Goal: Information Seeking & Learning: Get advice/opinions

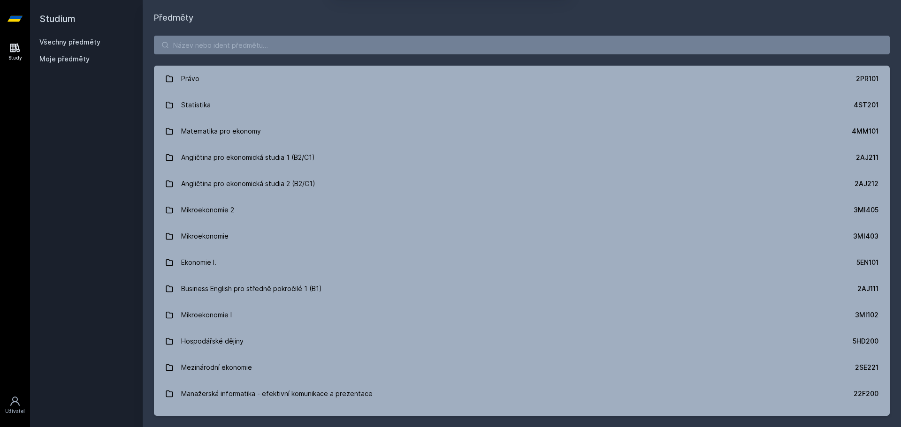
click at [456, 66] on button "Ne" at bounding box center [452, 60] width 34 height 23
click at [226, 45] on input "search" at bounding box center [522, 45] width 736 height 19
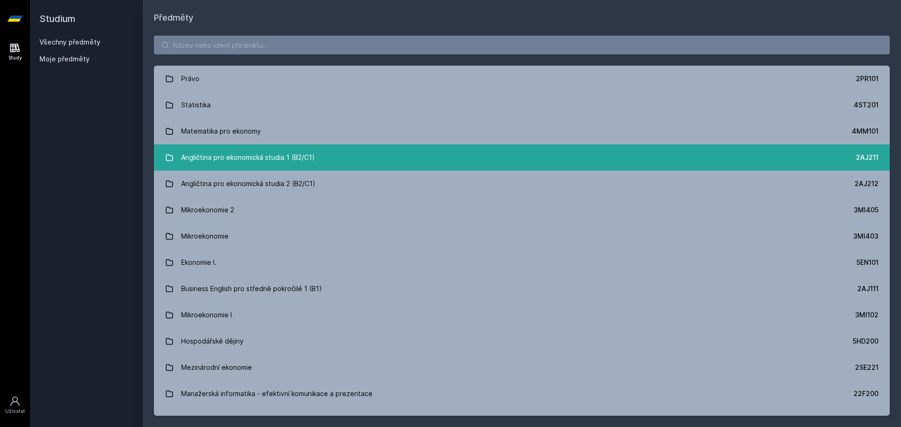
click at [257, 152] on div "Angličtina pro ekonomická studia 1 (B2/C1)" at bounding box center [248, 157] width 134 height 19
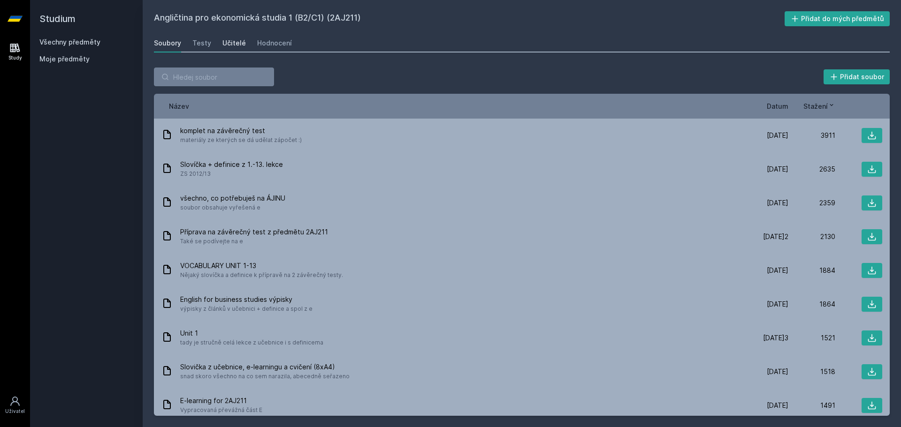
click at [233, 45] on div "Učitelé" at bounding box center [233, 42] width 23 height 9
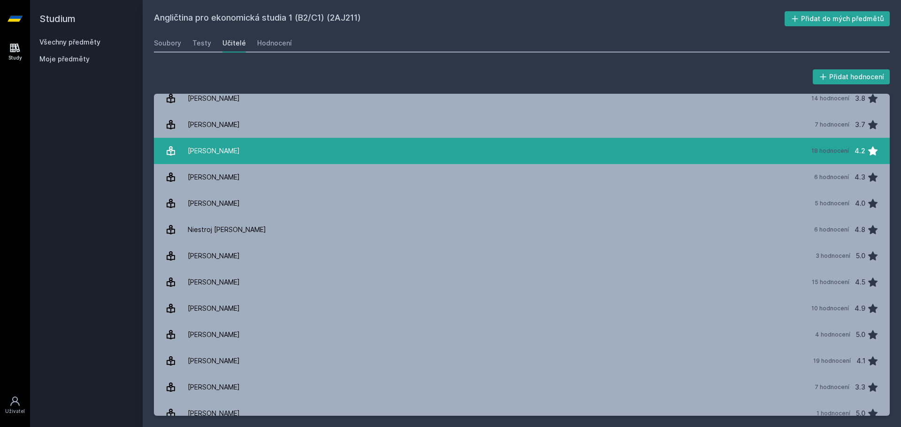
scroll to position [151, 0]
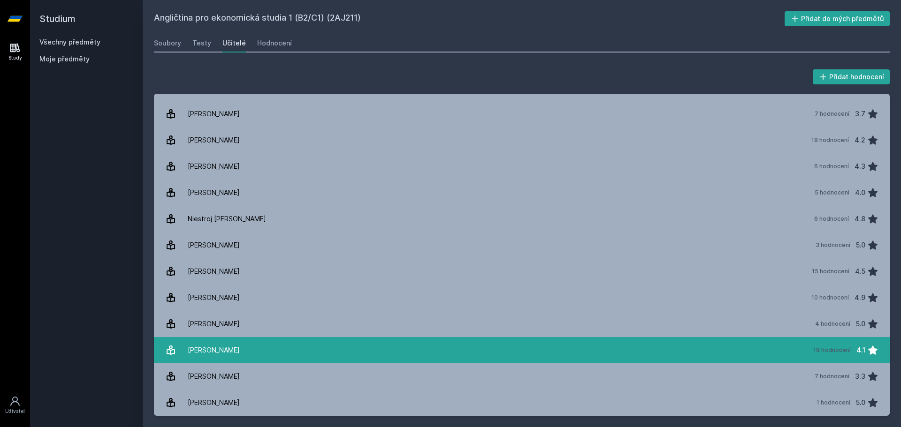
click at [239, 352] on link "[PERSON_NAME] 19 hodnocení 4.1" at bounding box center [522, 350] width 736 height 26
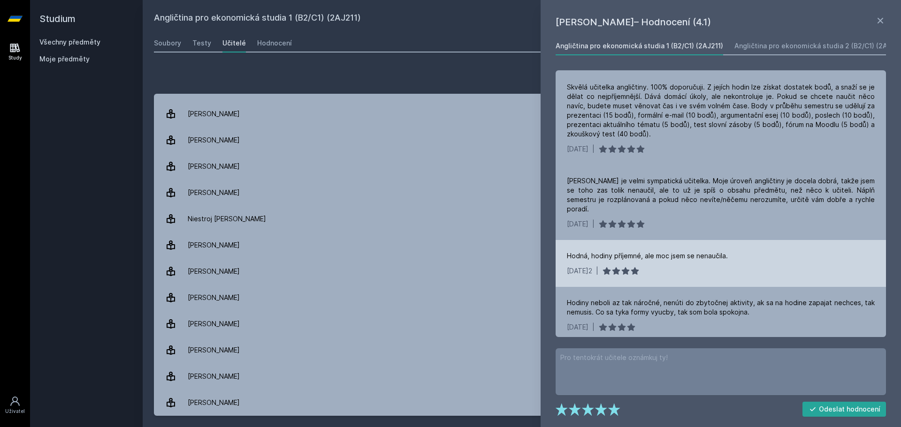
scroll to position [94, 0]
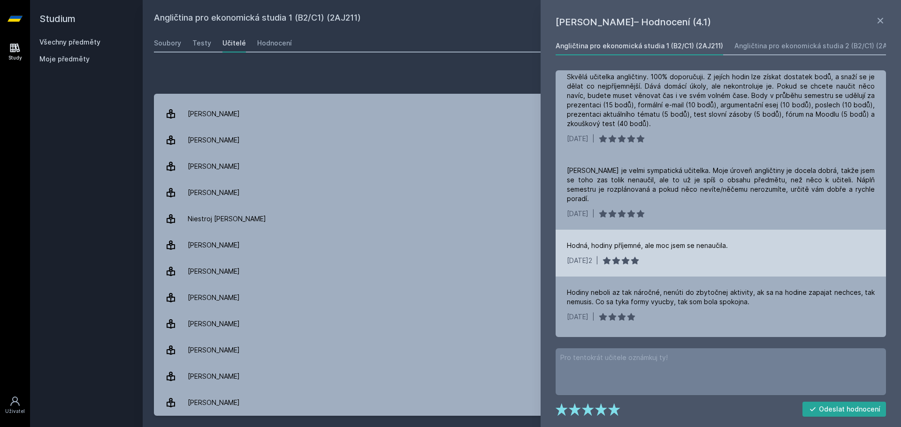
click at [769, 244] on div "Hodná, hodiny příjemné, ale moc jsem se nenaučila. [DATE] |" at bounding box center [721, 253] width 330 height 47
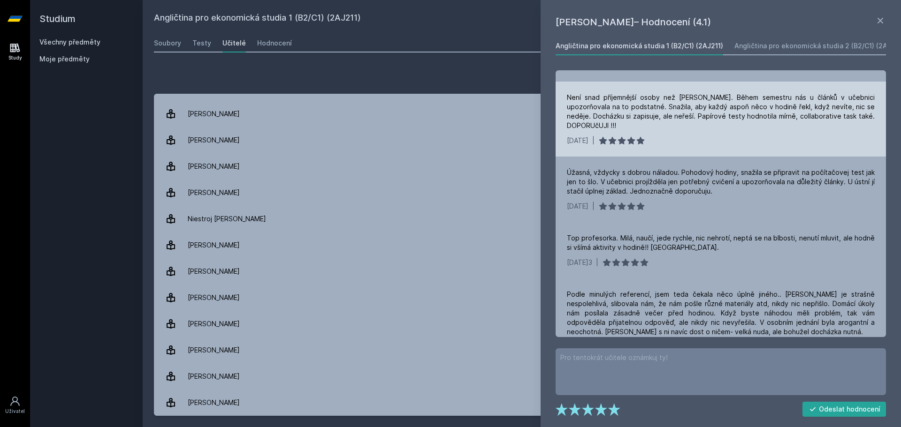
scroll to position [1094, 0]
